Goal: Task Accomplishment & Management: Use online tool/utility

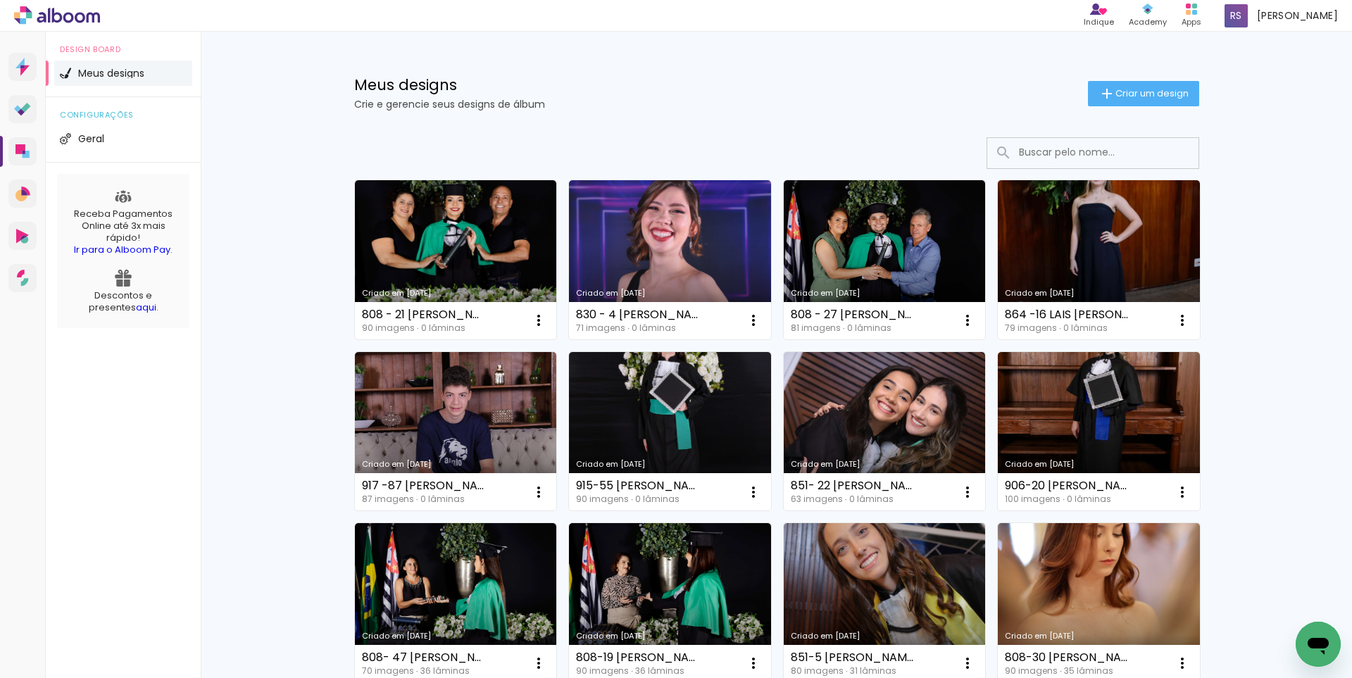
click at [1020, 158] on input at bounding box center [1112, 152] width 201 height 29
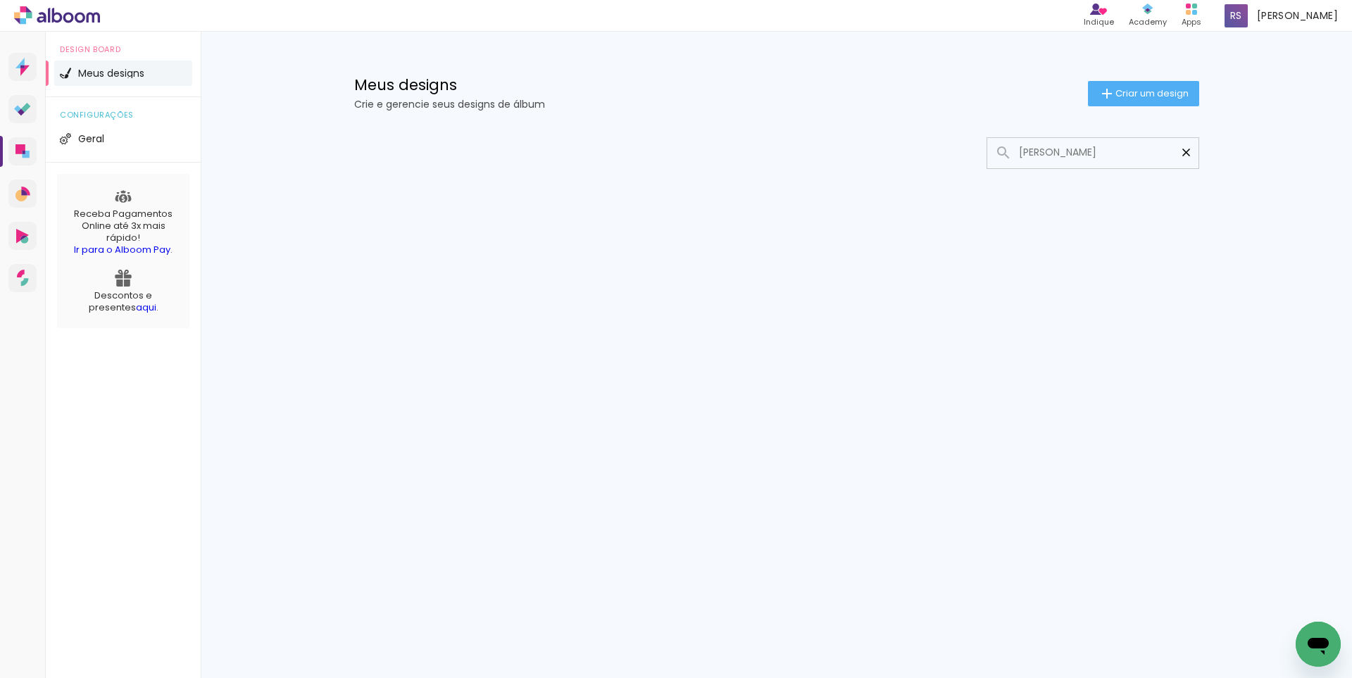
type input "[PERSON_NAME]"
type paper-input "[PERSON_NAME]"
click at [1191, 156] on iron-icon at bounding box center [1185, 152] width 13 height 13
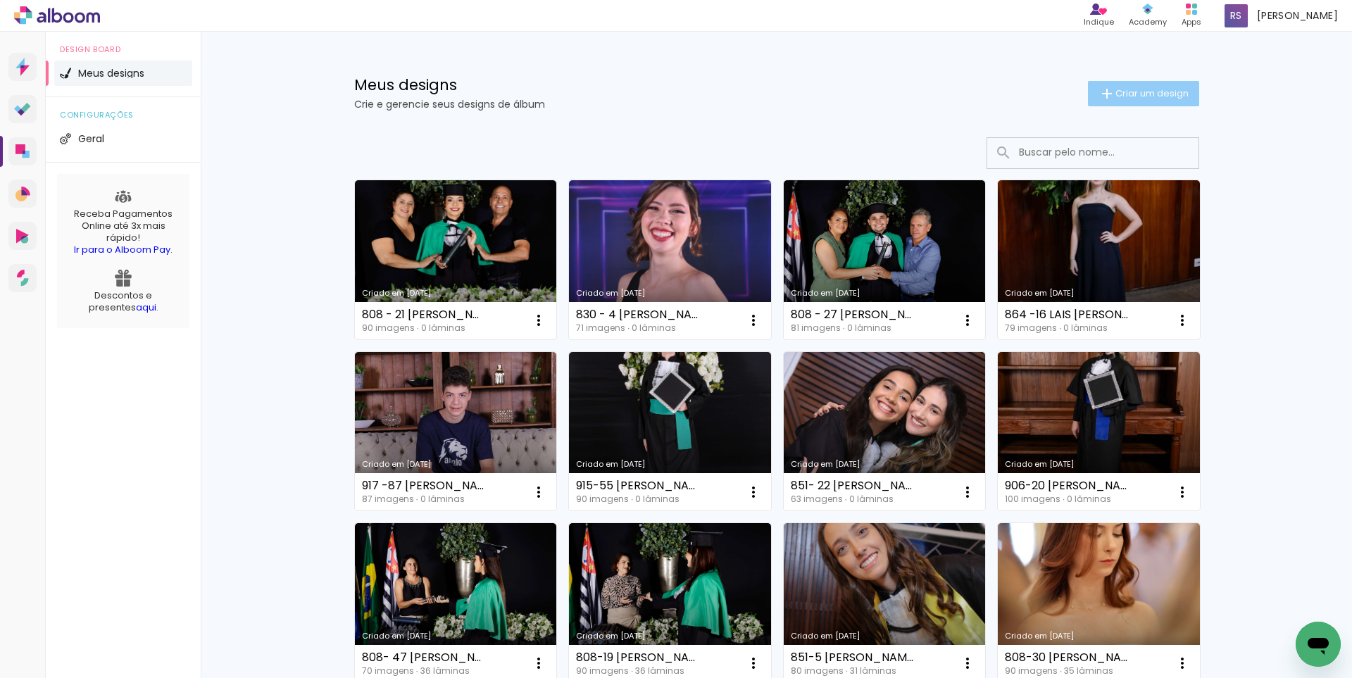
click at [1130, 89] on span "Criar um design" at bounding box center [1151, 93] width 73 height 9
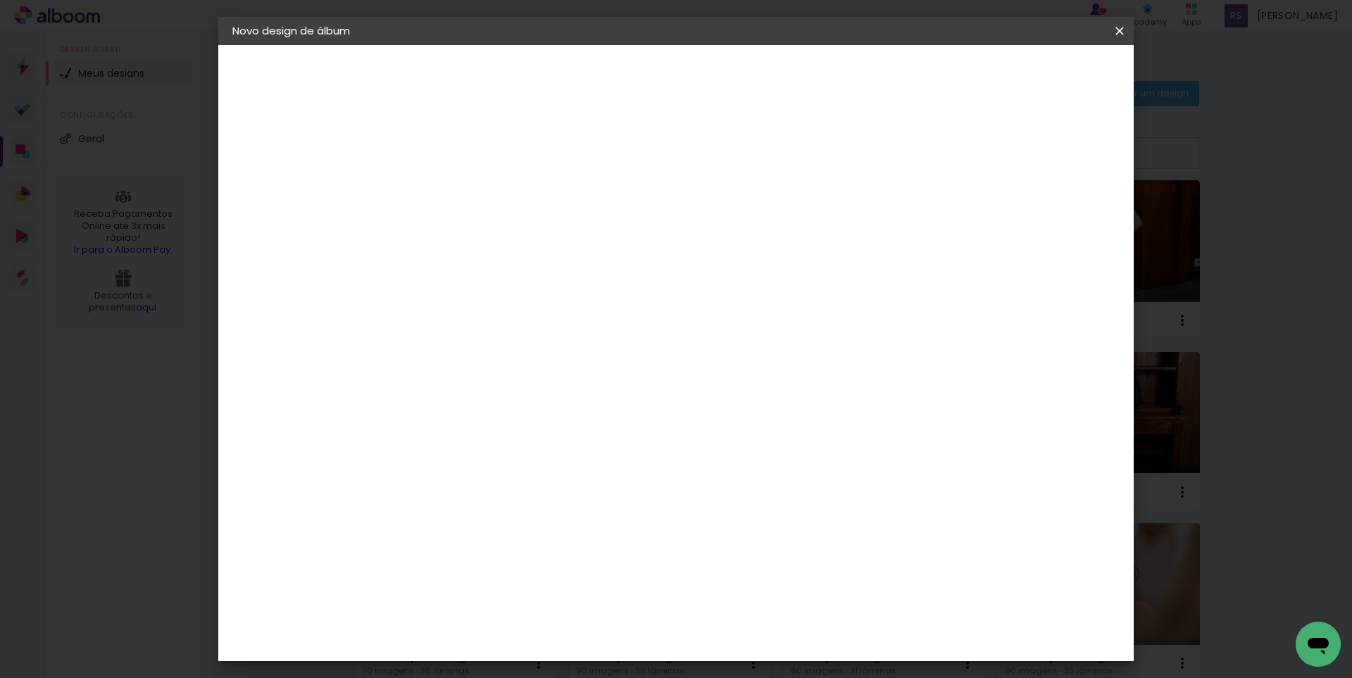
click at [463, 180] on input at bounding box center [463, 189] width 0 height 22
type input "867-"
type paper-input "867-"
paste input "[PERSON_NAME]"
type input "867-100 [PERSON_NAME]"
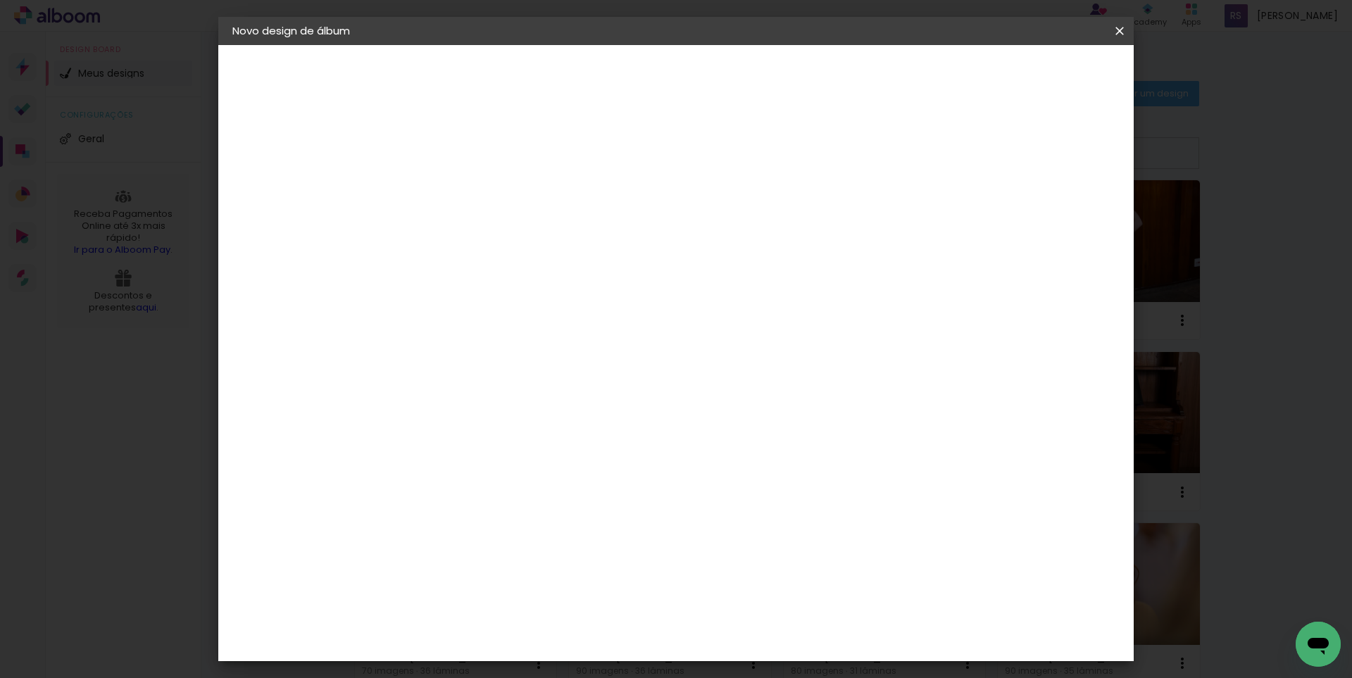
type paper-input "867-100 [PERSON_NAME]"
click at [0, 0] on slot "Avançar" at bounding box center [0, 0] width 0 height 0
click at [546, 260] on input at bounding box center [498, 268] width 142 height 18
click at [615, 219] on iron-icon at bounding box center [607, 214] width 17 height 17
click at [0, 0] on slot "Avançar" at bounding box center [0, 0] width 0 height 0
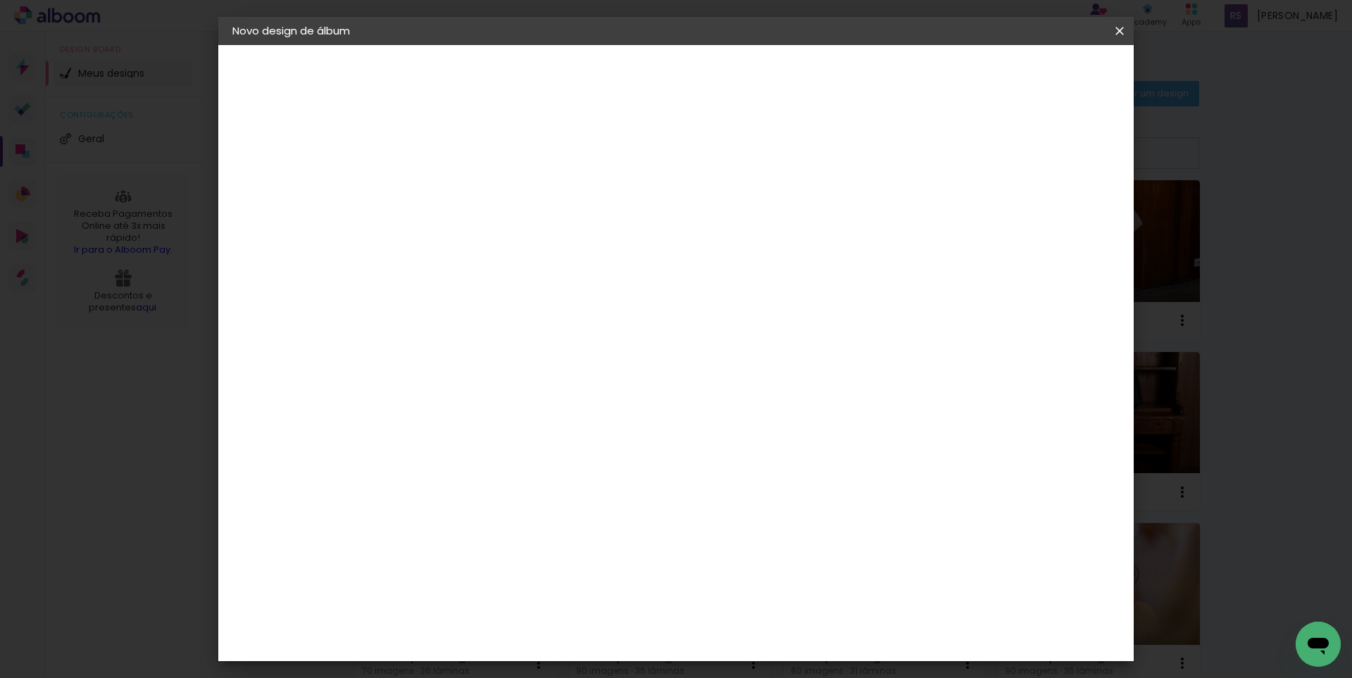
drag, startPoint x: 423, startPoint y: 396, endPoint x: 449, endPoint y: 397, distance: 26.1
click at [449, 397] on div "30" at bounding box center [427, 399] width 54 height 21
drag, startPoint x: 501, startPoint y: 355, endPoint x: 527, endPoint y: 354, distance: 26.8
click at [527, 354] on div "70" at bounding box center [512, 352] width 54 height 21
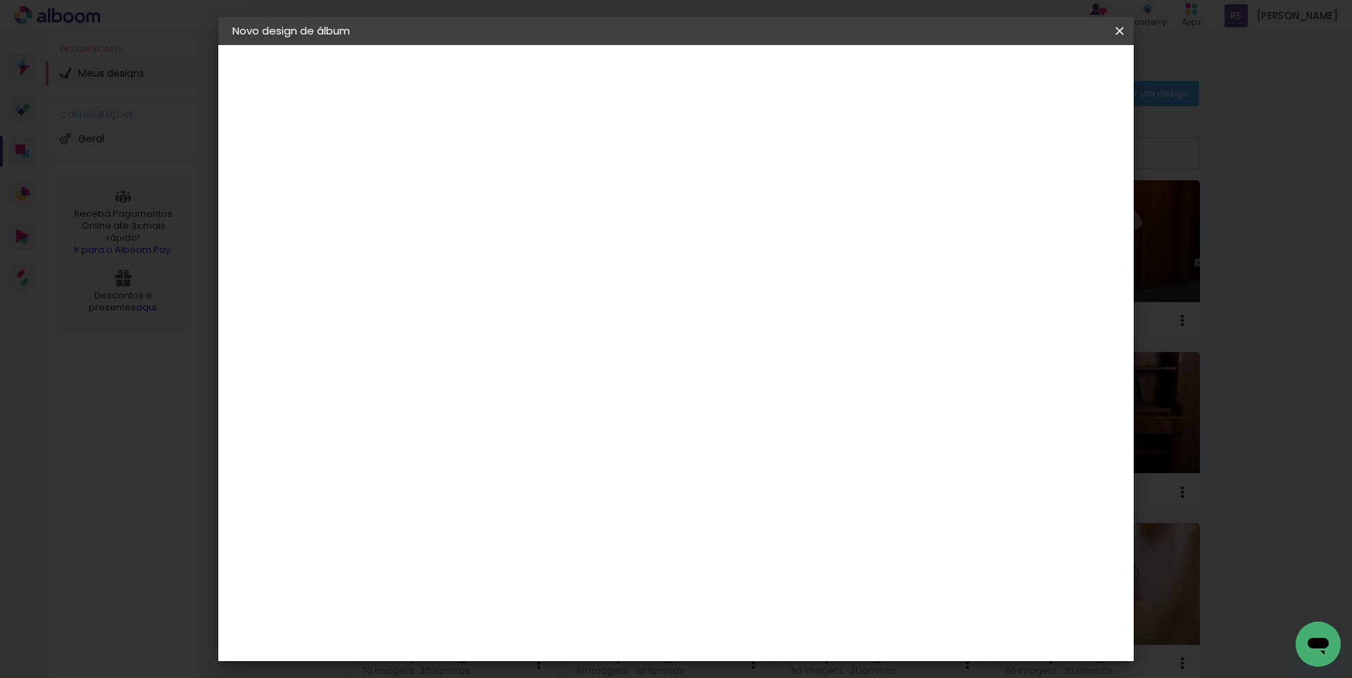
type input "25"
type paper-input "25"
drag, startPoint x: 755, startPoint y: 547, endPoint x: 772, endPoint y: 547, distance: 16.9
click at [772, 547] on div "60" at bounding box center [763, 541] width 54 height 21
type input "75"
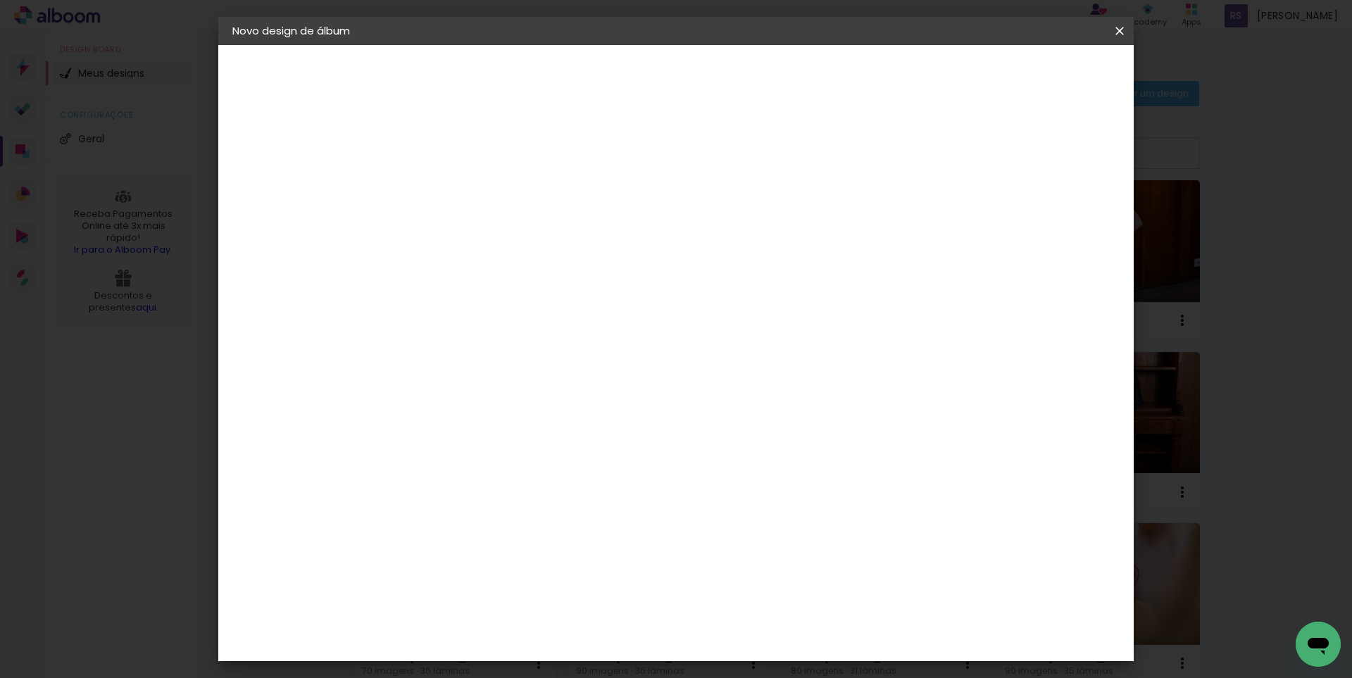
type paper-input "75"
type input "70"
type paper-input "70"
click at [683, 158] on div "35 cm cm cm mm A maioria das encadernadoras sugere 5mm de sangria." at bounding box center [733, 101] width 665 height 113
click at [1032, 76] on span "Iniciar design" at bounding box center [999, 75] width 64 height 10
